Goal: Transaction & Acquisition: Purchase product/service

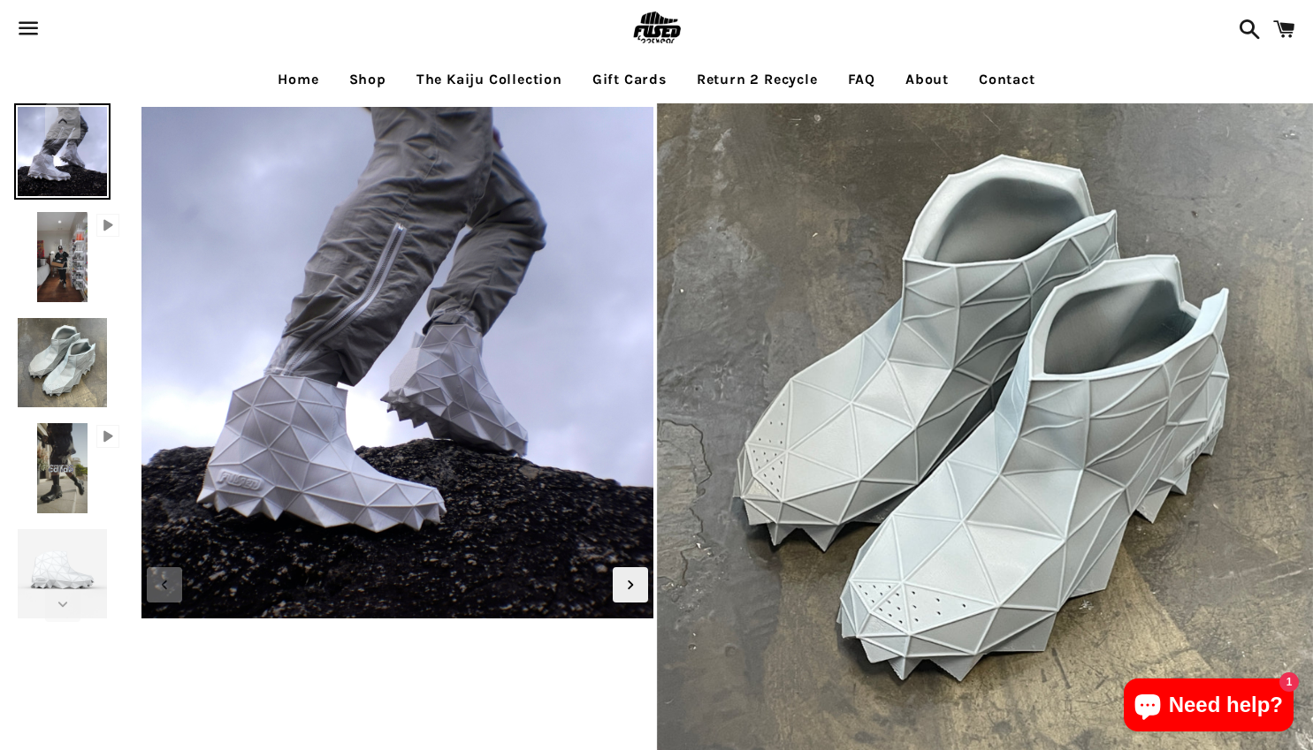
click at [1252, 32] on span at bounding box center [1244, 29] width 31 height 53
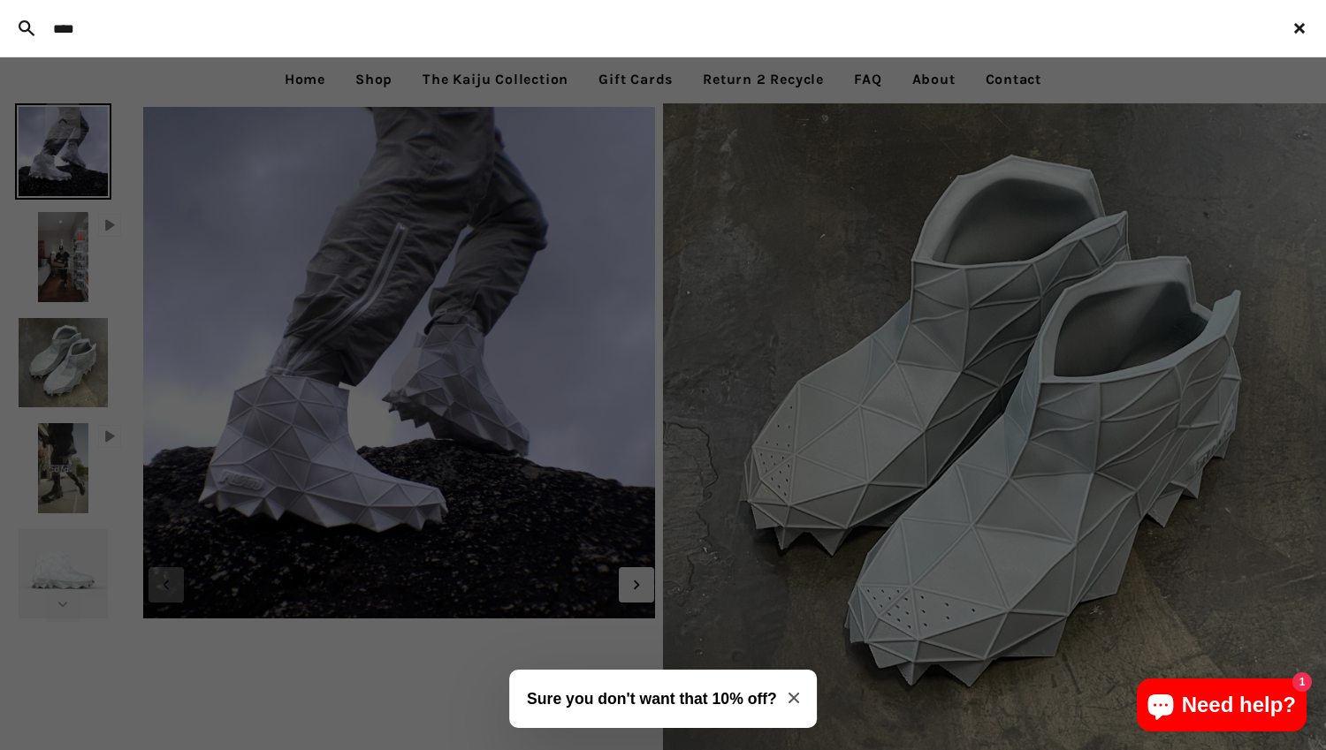
type input "****"
click at [9, 4] on button "Search" at bounding box center [26, 28] width 35 height 49
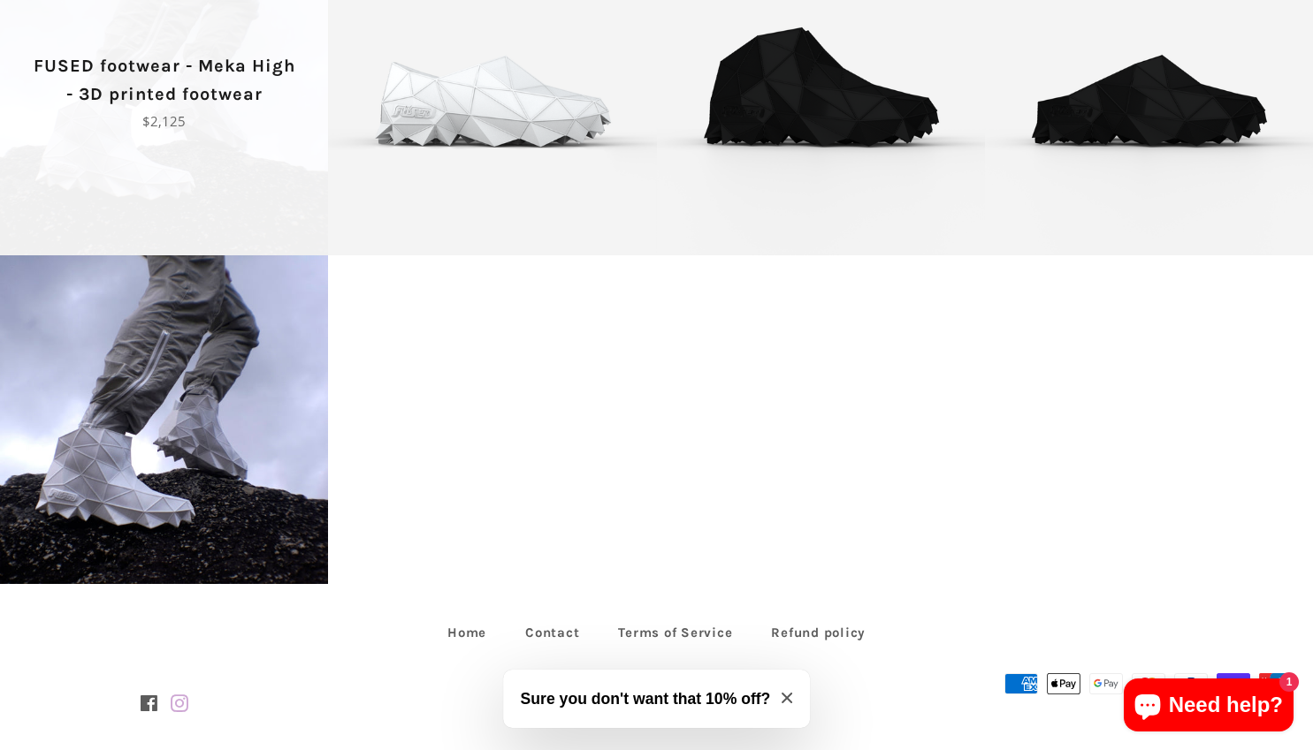
scroll to position [177, 0]
